Goal: Task Accomplishment & Management: Complete application form

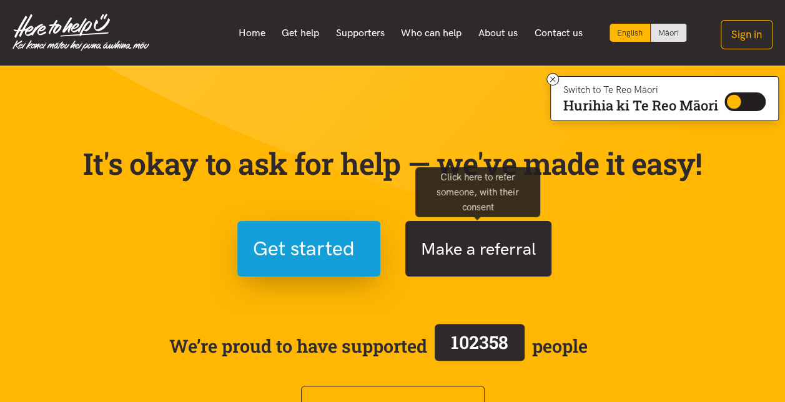
drag, startPoint x: 0, startPoint y: 0, endPoint x: 462, endPoint y: 253, distance: 526.9
click at [462, 253] on button "Make a referral" at bounding box center [478, 249] width 146 height 56
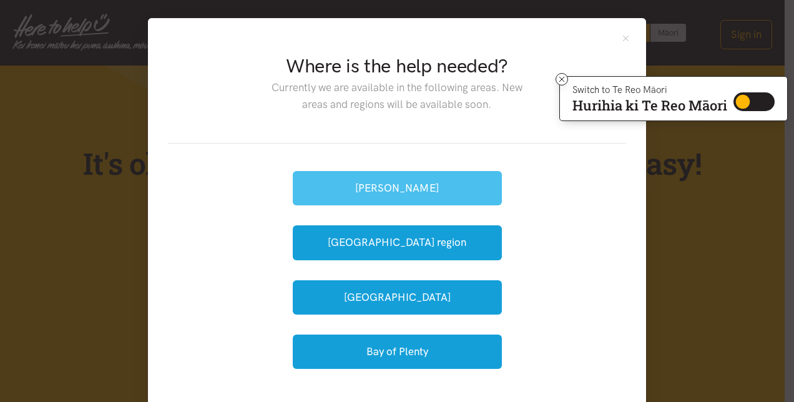
click at [313, 180] on button "[PERSON_NAME]" at bounding box center [397, 188] width 209 height 34
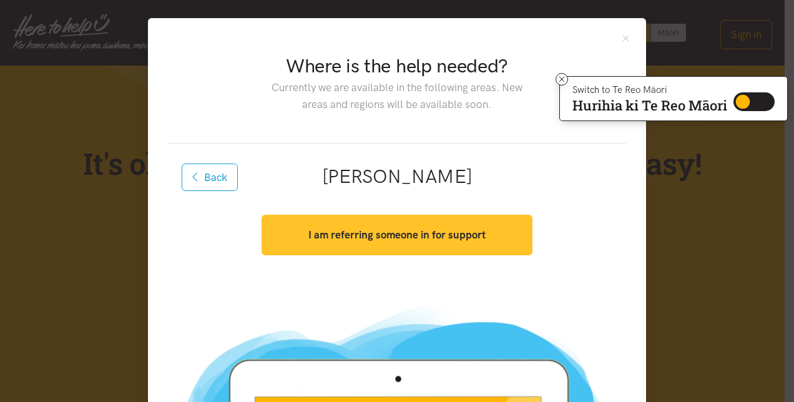
click at [383, 238] on strong "I am referring someone in for support" at bounding box center [396, 234] width 177 height 12
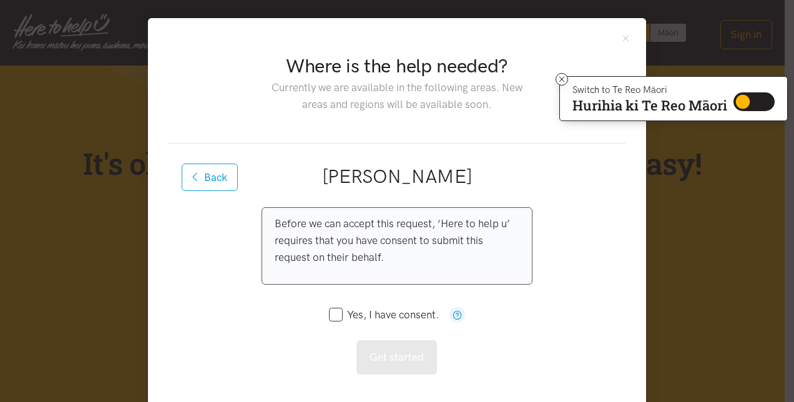
click at [329, 311] on input "Yes, I have consent." at bounding box center [384, 315] width 110 height 11
checkbox input "true"
click at [402, 355] on button "Get started" at bounding box center [396, 357] width 81 height 34
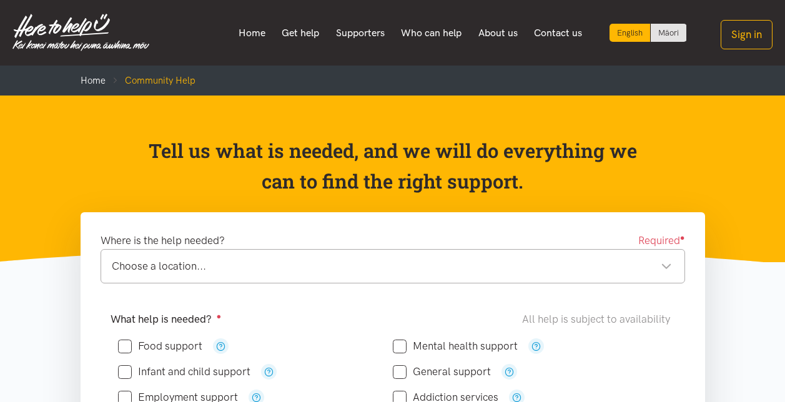
click at [402, 355] on div "Mental health support" at bounding box center [530, 346] width 275 height 26
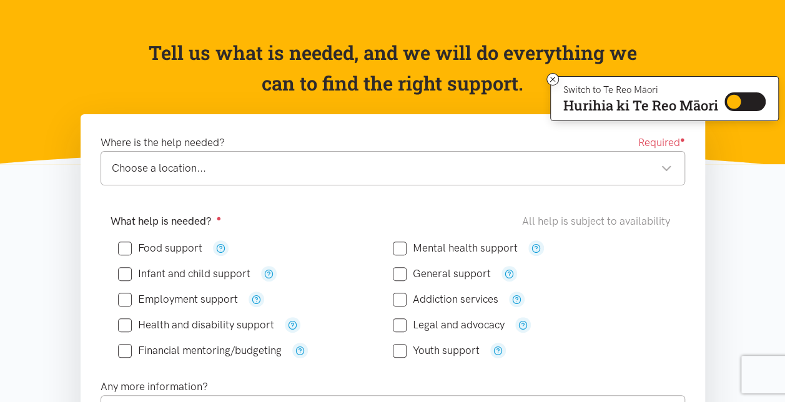
scroll to position [102, 0]
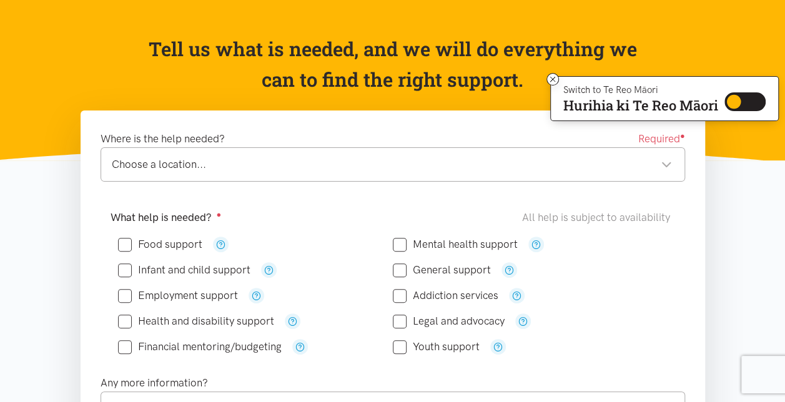
click at [124, 243] on input "Food support" at bounding box center [160, 244] width 84 height 11
checkbox input "true"
click at [125, 346] on input "Financial mentoring/budgeting" at bounding box center [200, 346] width 164 height 11
checkbox input "true"
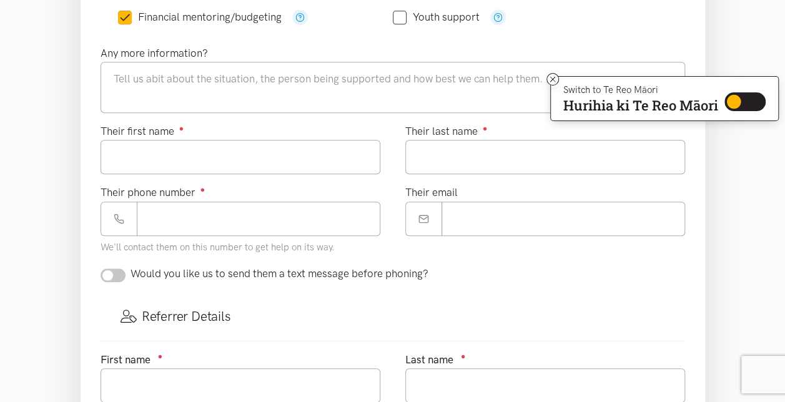
scroll to position [0, 0]
